Goal: Navigation & Orientation: Find specific page/section

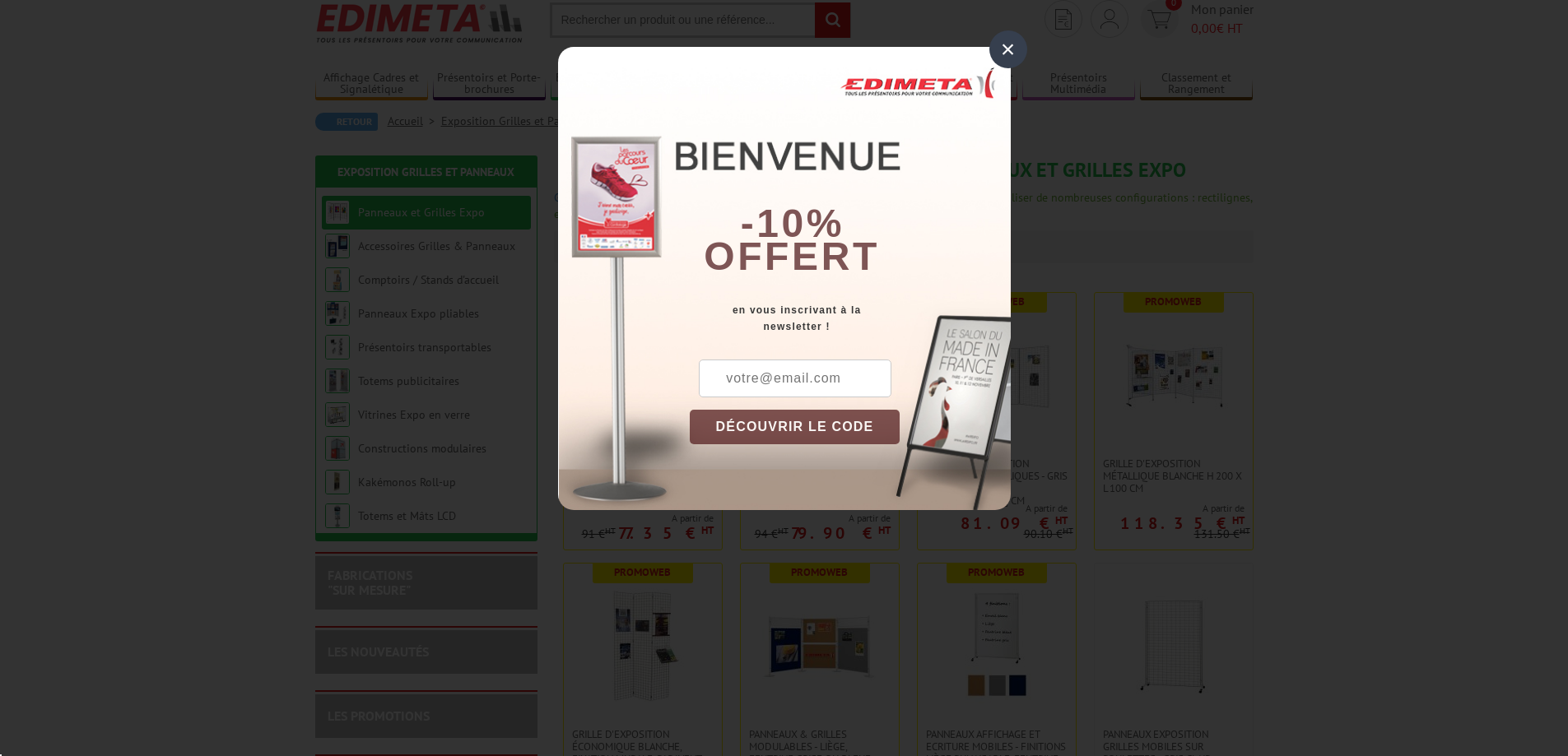
scroll to position [82, 0]
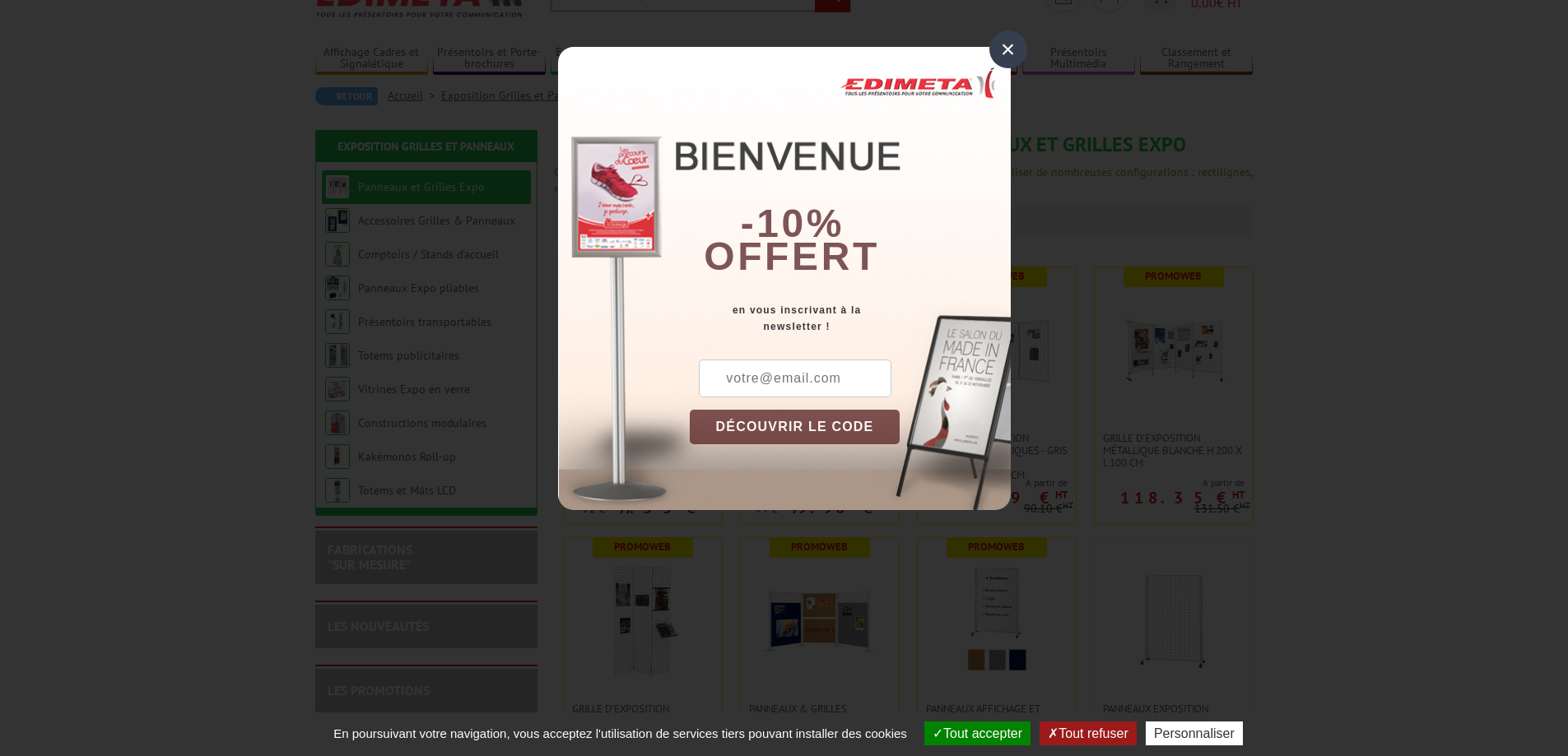
click at [1011, 42] on div "×" at bounding box center [1008, 49] width 38 height 38
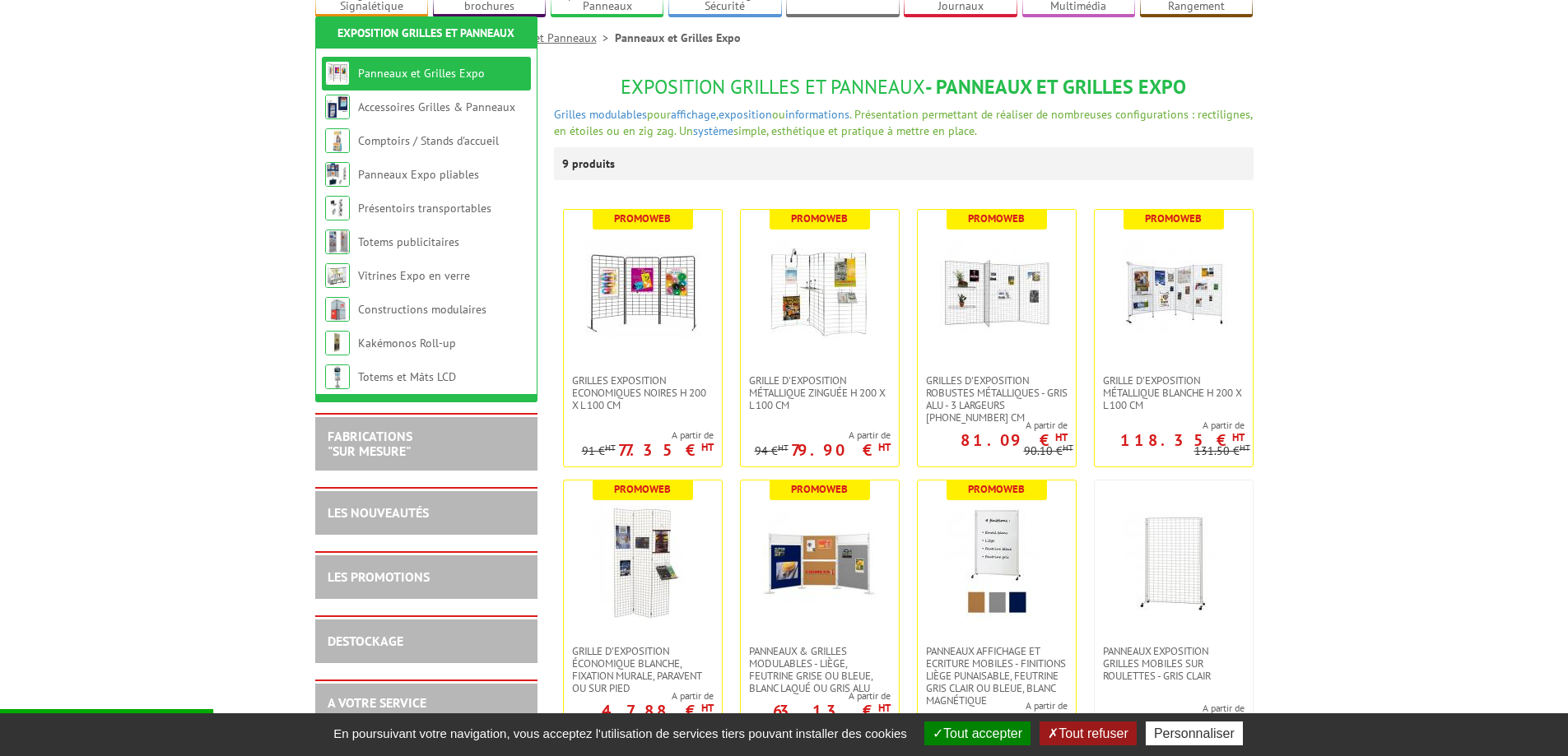
scroll to position [247, 0]
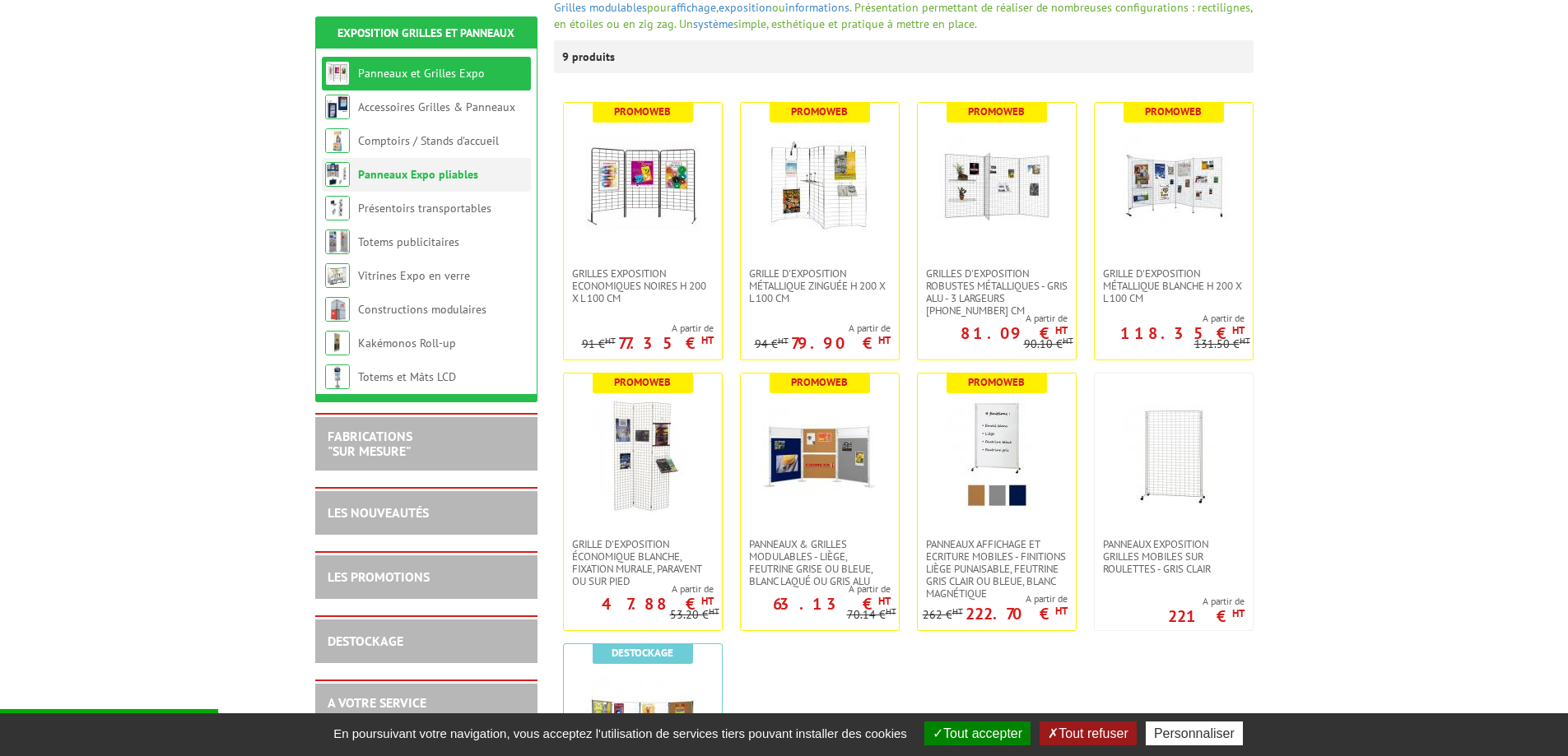
click at [435, 176] on link "Panneaux Expo pliables" at bounding box center [418, 174] width 121 height 15
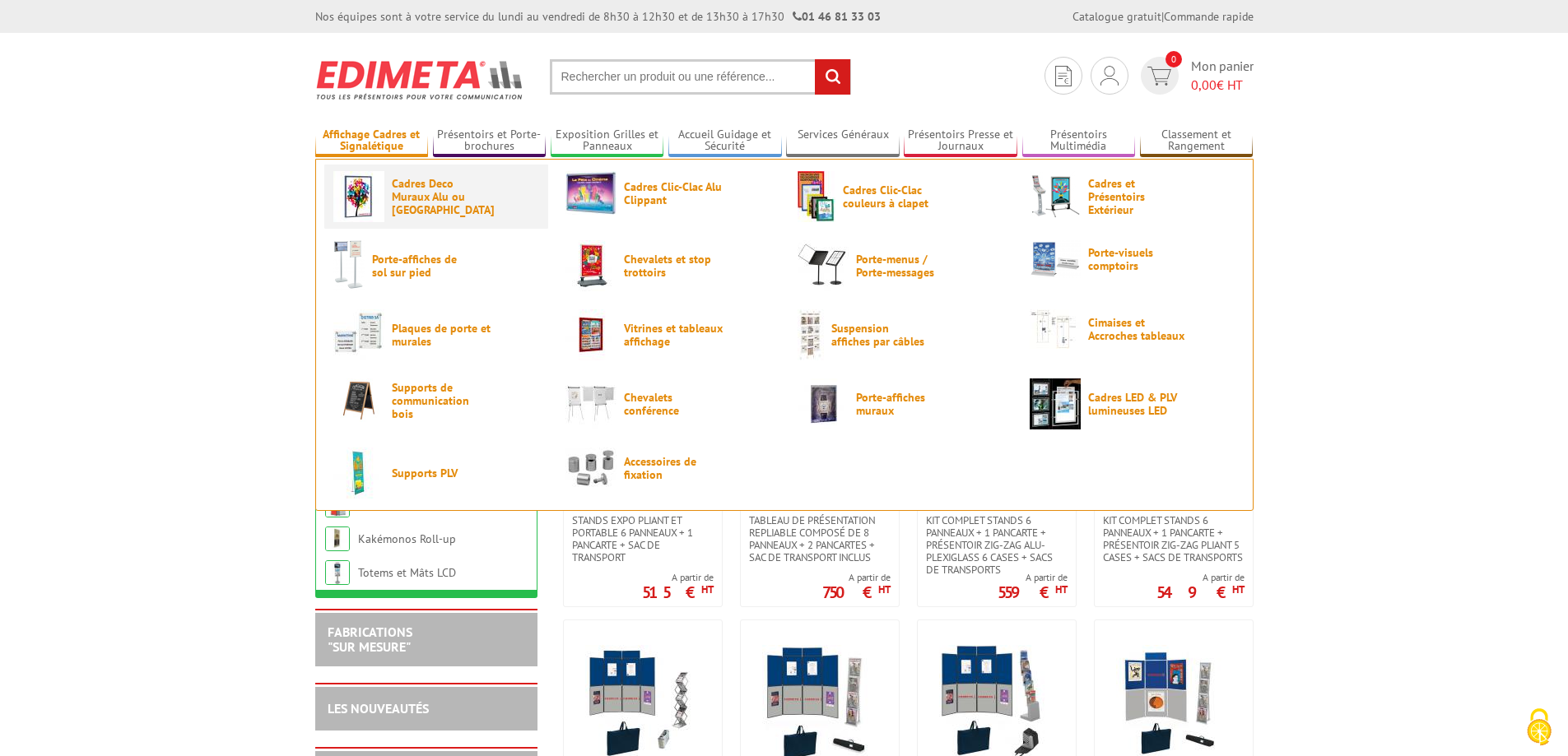
click at [414, 203] on span "Cadres Deco Muraux Alu ou [GEOGRAPHIC_DATA]" at bounding box center [441, 196] width 99 height 39
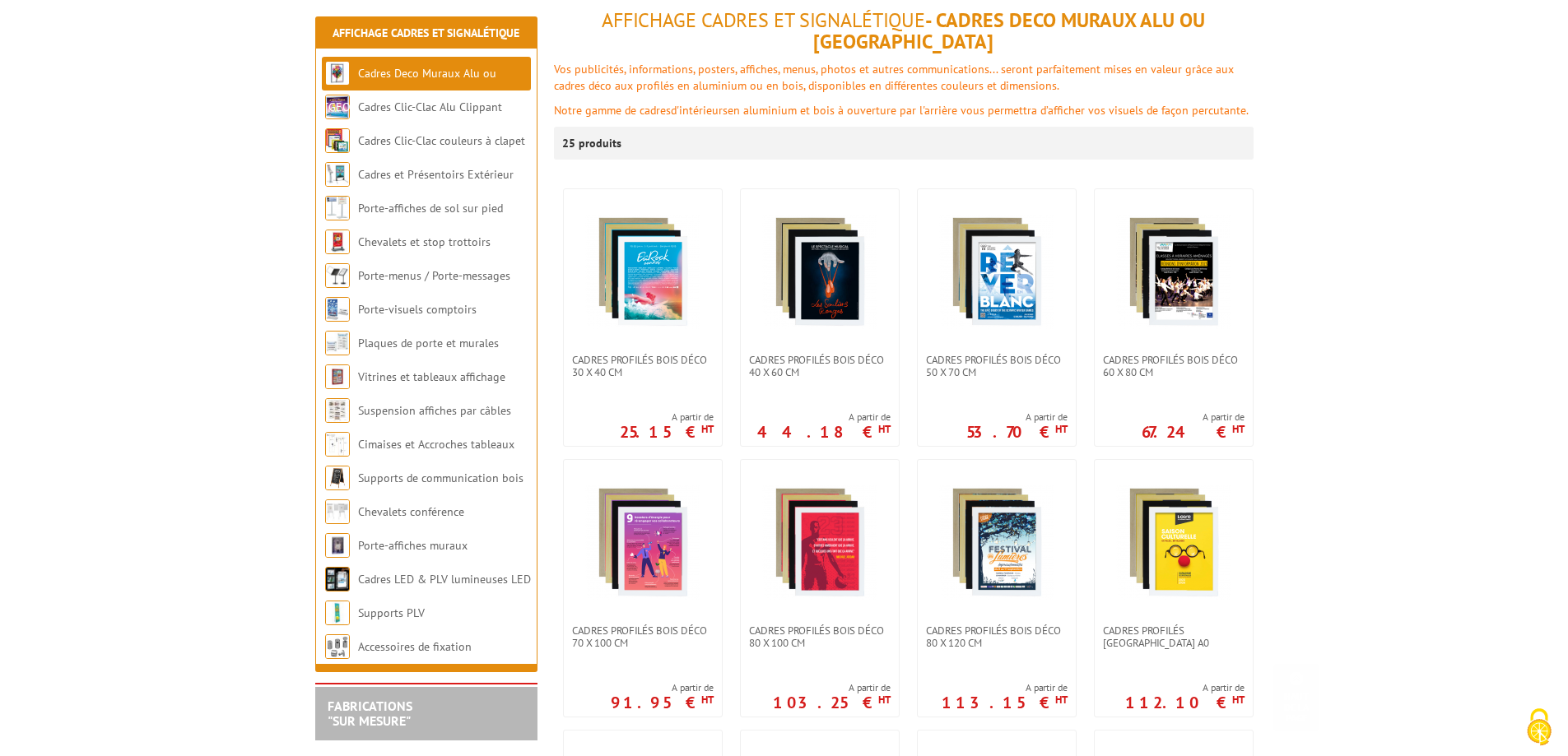
scroll to position [329, 0]
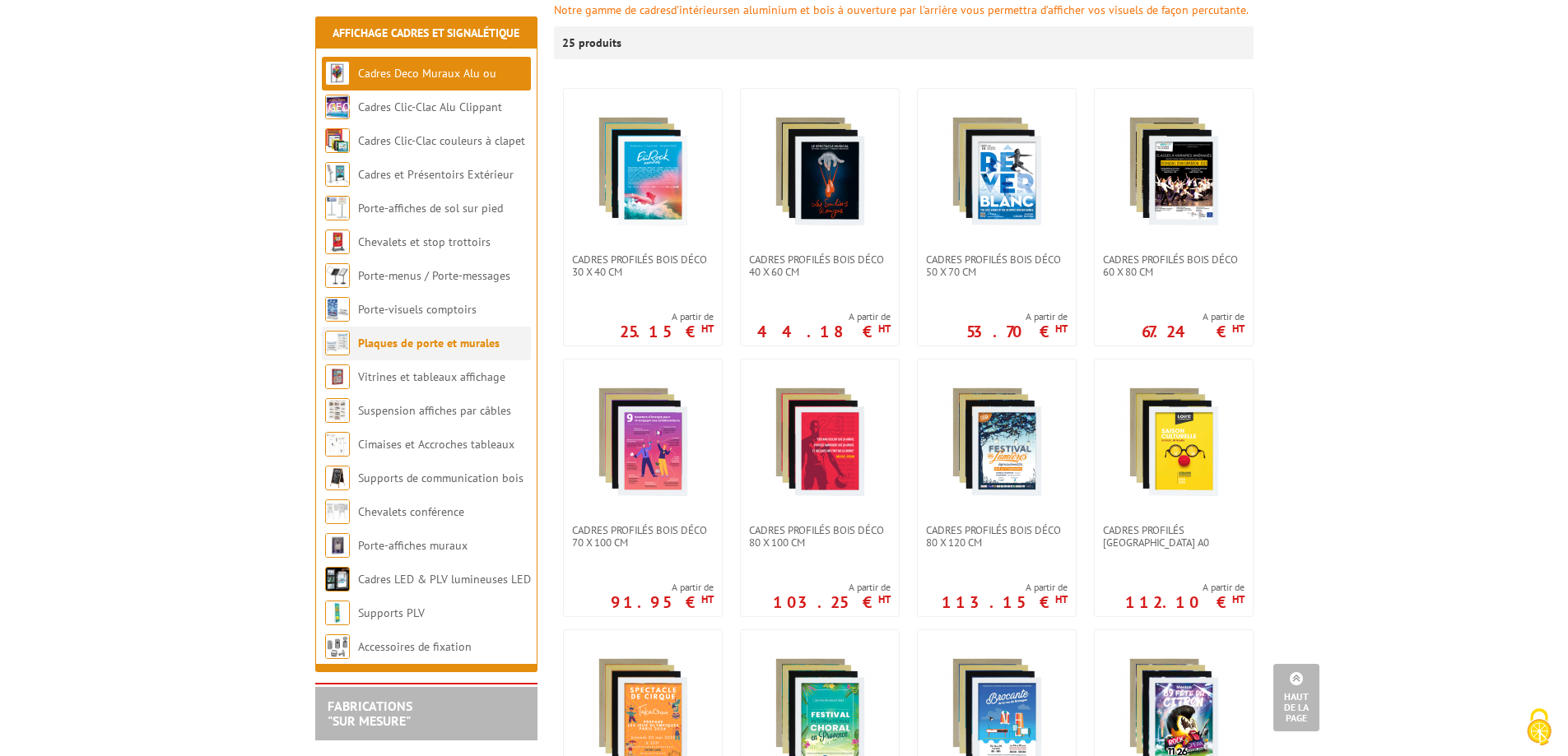
click at [406, 344] on link "Plaques de porte et murales" at bounding box center [429, 342] width 141 height 15
